Goal: Information Seeking & Learning: Learn about a topic

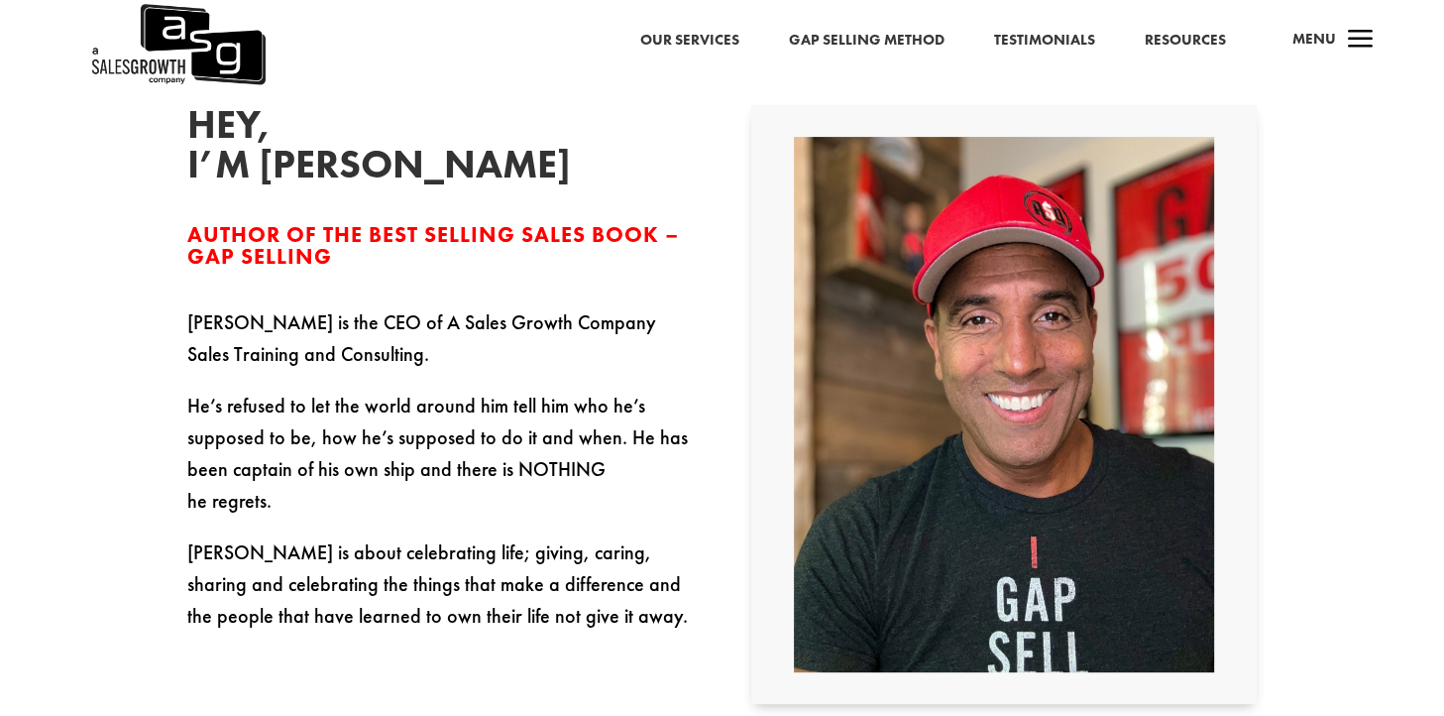
click at [892, 37] on link "Gap Selling Method" at bounding box center [866, 41] width 156 height 26
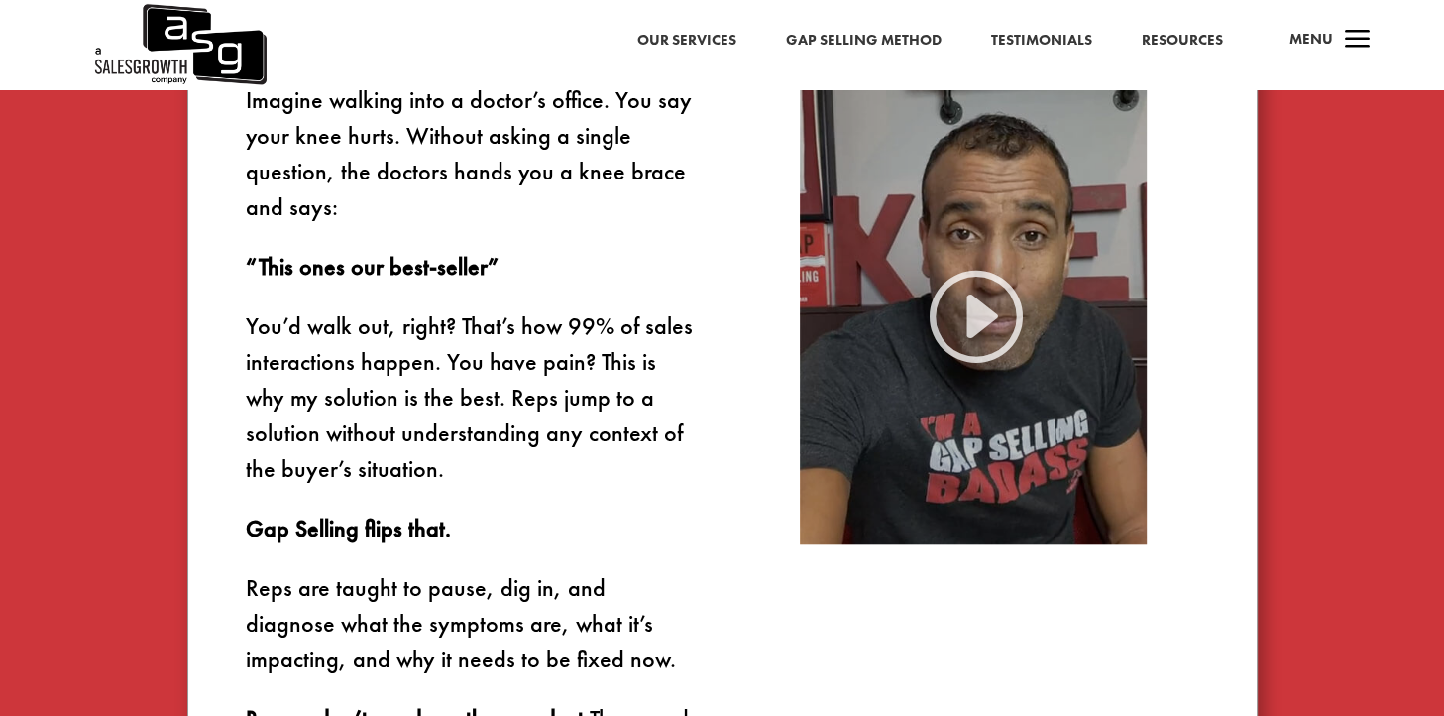
scroll to position [1288, 0]
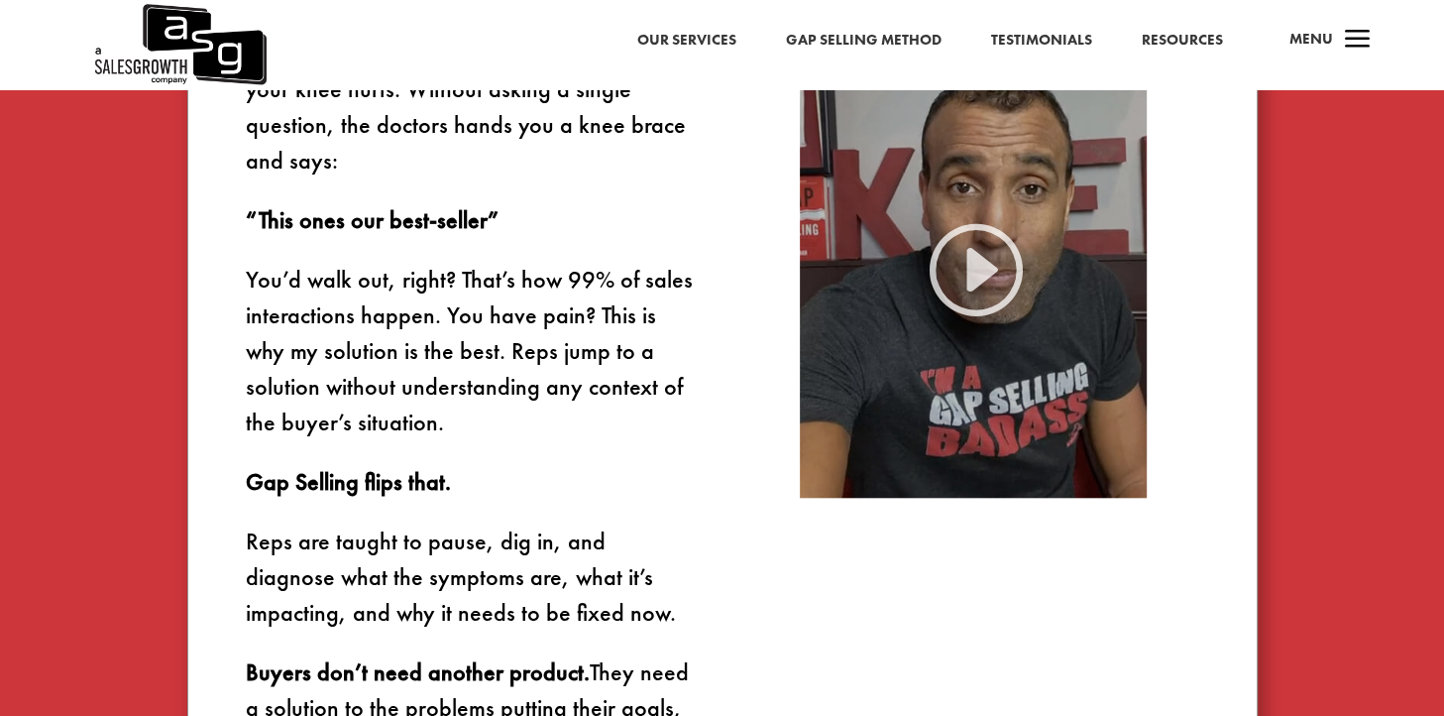
click at [997, 275] on img at bounding box center [973, 267] width 347 height 463
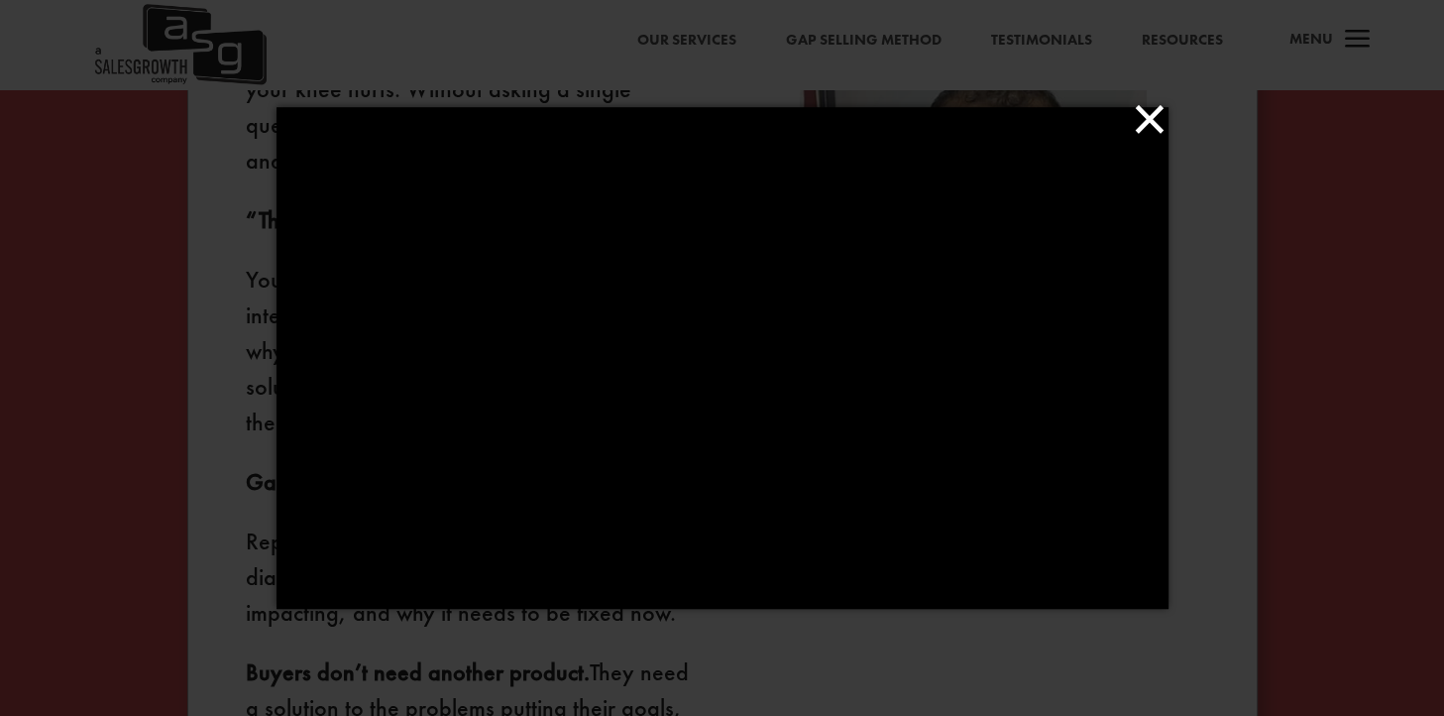
click at [1146, 111] on button "×" at bounding box center [728, 119] width 892 height 44
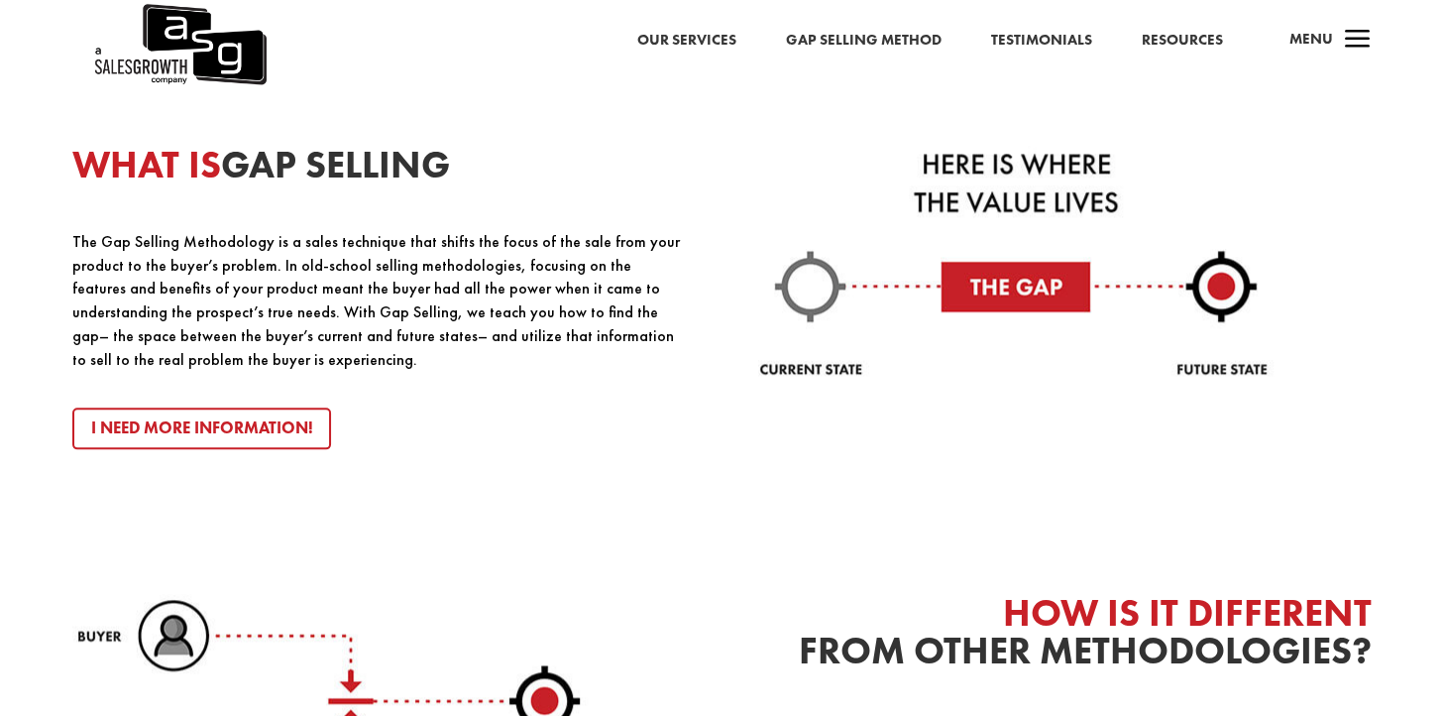
scroll to position [2081, 0]
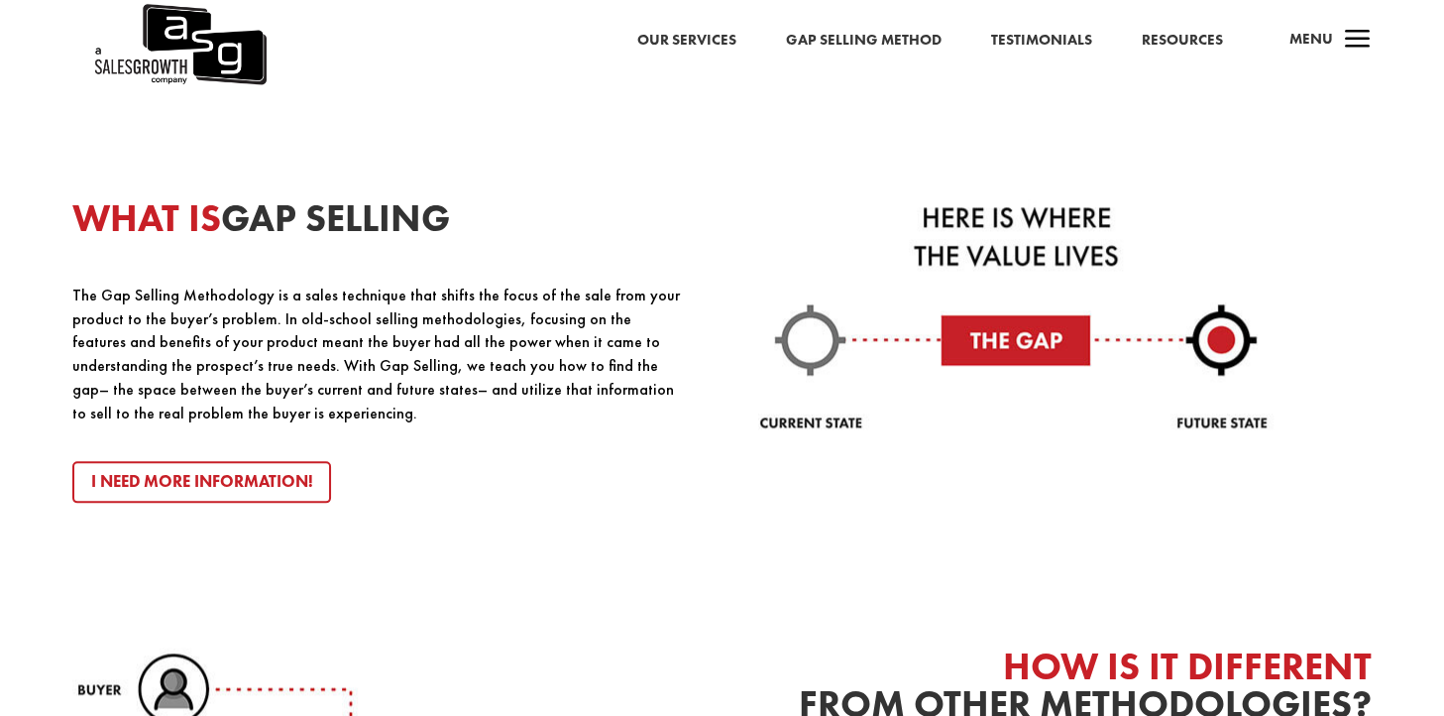
click at [1040, 350] on img at bounding box center [1016, 318] width 516 height 239
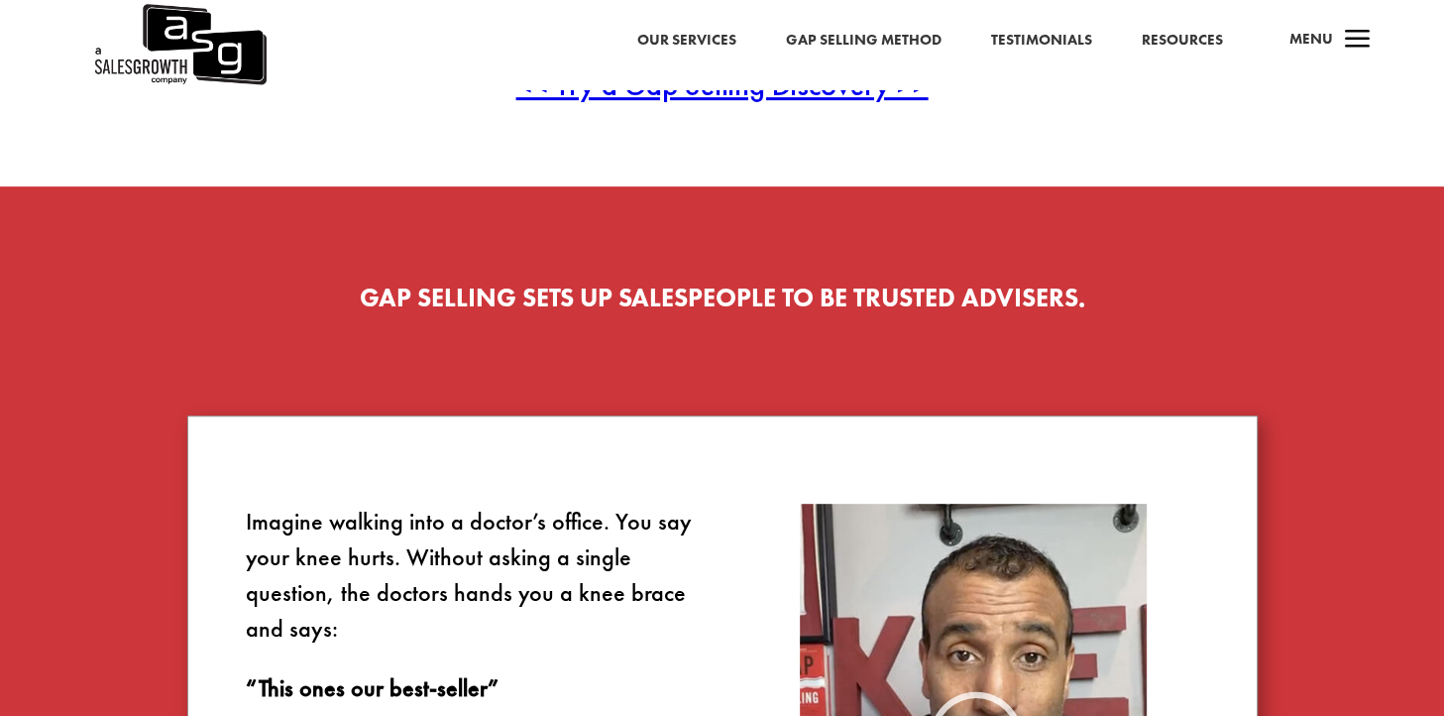
scroll to position [793, 0]
